Goal: Task Accomplishment & Management: Use online tool/utility

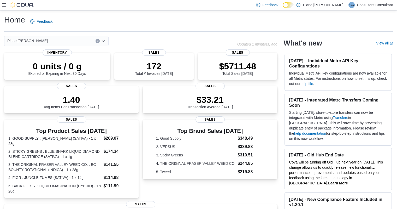
click at [0, 2] on div "Feedback Dark Mode Plane [PERSON_NAME] | CC Consultant Consultant" at bounding box center [198, 5] width 397 height 10
click at [4, 7] on icon at bounding box center [4, 4] width 4 height 3
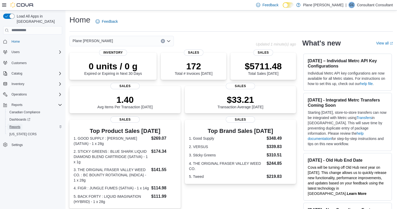
click at [15, 125] on span "Reports" at bounding box center [14, 127] width 11 height 4
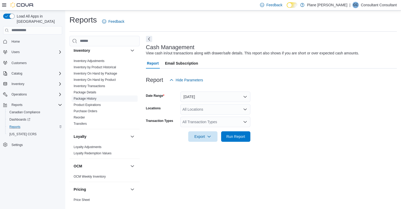
scroll to position [258, 0]
click at [77, 115] on link "Reorder" at bounding box center [79, 117] width 11 height 4
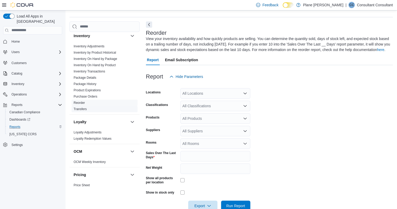
scroll to position [23, 0]
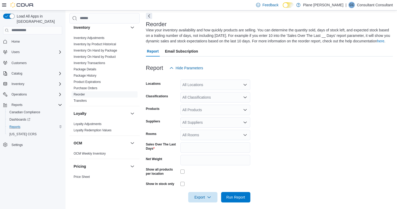
click at [221, 84] on div "All Locations" at bounding box center [215, 84] width 70 height 10
click at [198, 98] on span "[PERSON_NAME]" at bounding box center [207, 100] width 30 height 5
click at [281, 105] on form "Locations [PERSON_NAME] Combo box. Selected. [PERSON_NAME]. Press Backspace to …" at bounding box center [269, 137] width 247 height 129
click at [219, 125] on div "All Suppliers" at bounding box center [215, 122] width 70 height 10
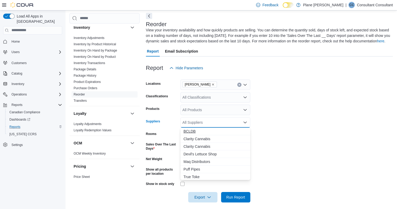
click at [194, 130] on span "BCLDB" at bounding box center [215, 130] width 64 height 5
click at [292, 116] on form "Locations [PERSON_NAME] Classifications All Classifications Products All Produc…" at bounding box center [269, 137] width 247 height 129
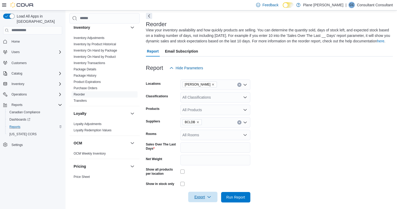
click at [194, 197] on span "Export" at bounding box center [202, 196] width 23 height 10
click at [204, 165] on span "Export to Excel" at bounding box center [203, 165] width 23 height 4
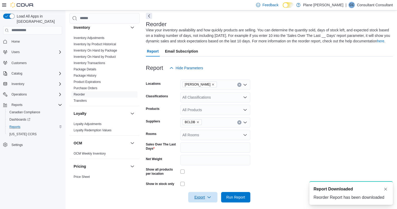
scroll to position [0, 0]
